Goal: Find specific page/section: Find specific page/section

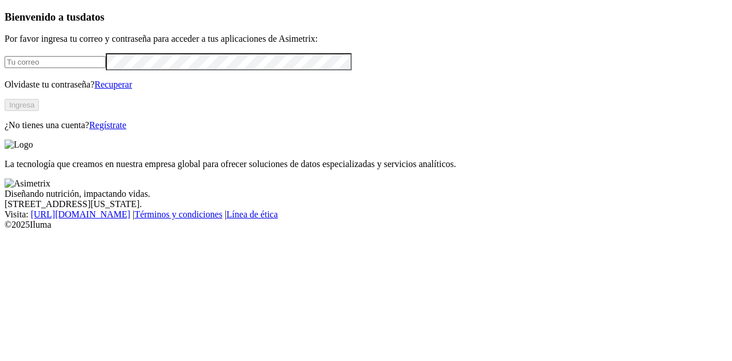
type input "[EMAIL_ADDRESS][PERSON_NAME][DOMAIN_NAME]"
click at [39, 111] on button "Ingresa" at bounding box center [22, 105] width 34 height 12
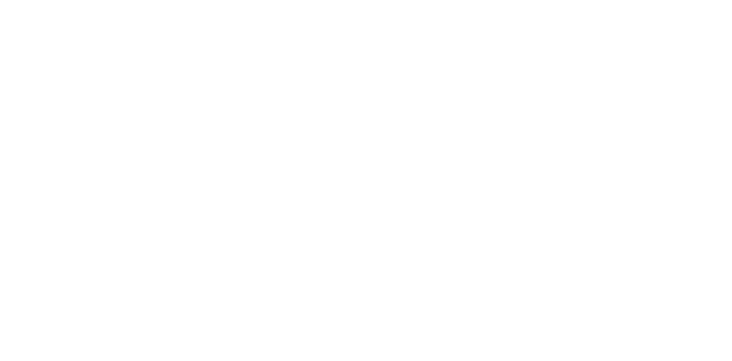
click at [22, 25] on icon at bounding box center [22, 234] width 35 height 458
